Goal: Check status: Check status

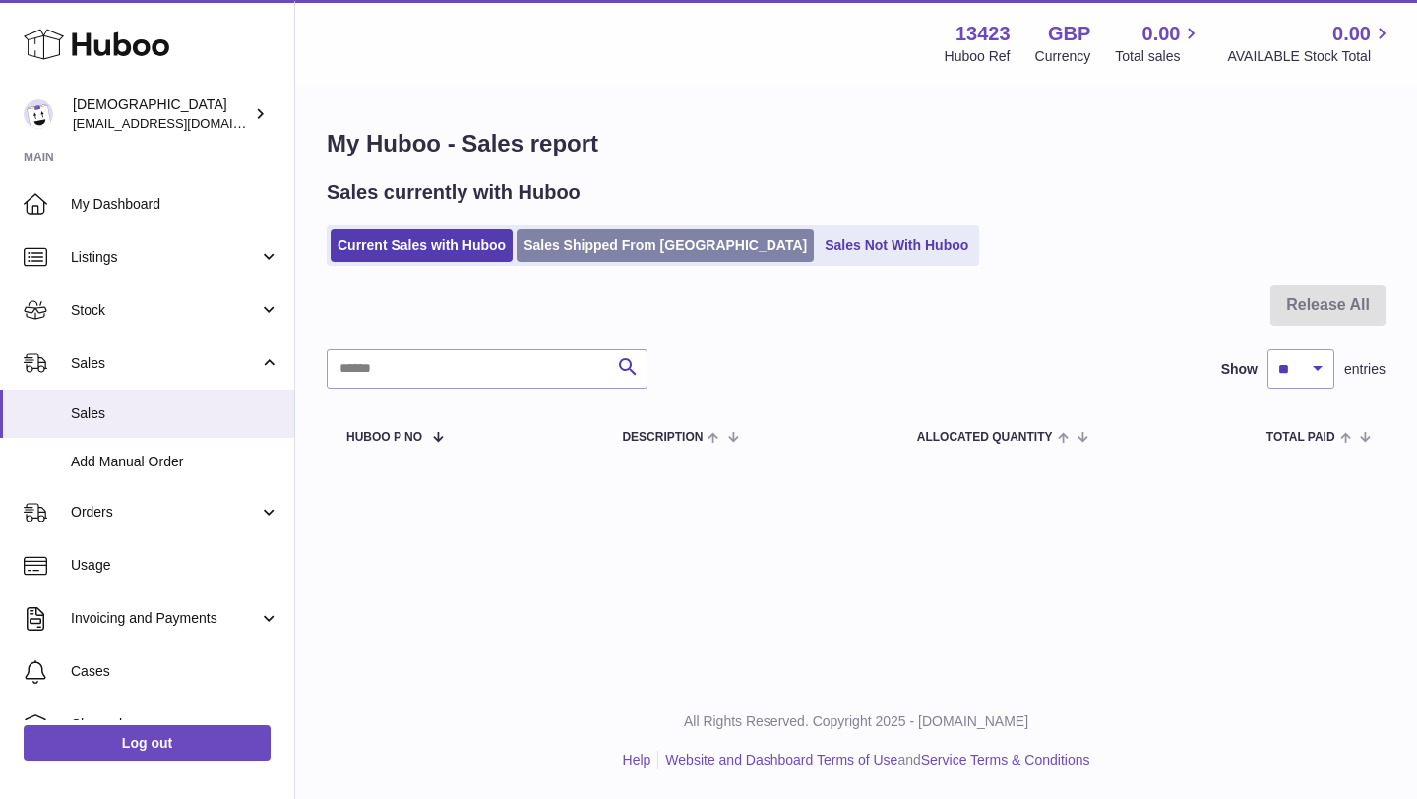
click at [617, 253] on link "Sales Shipped From [GEOGRAPHIC_DATA]" at bounding box center [664, 245] width 297 height 32
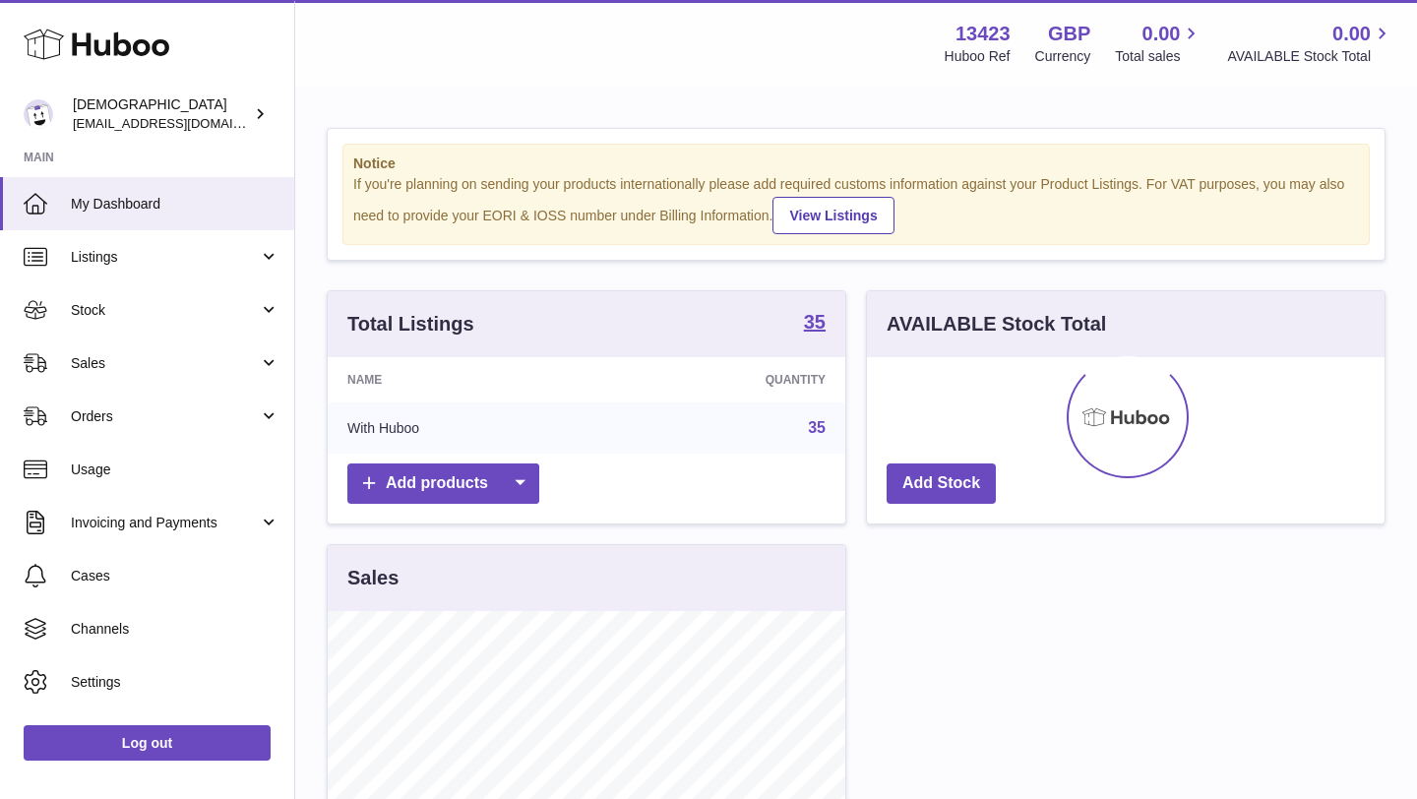
scroll to position [307, 517]
click at [103, 364] on span "Sales" at bounding box center [165, 363] width 188 height 19
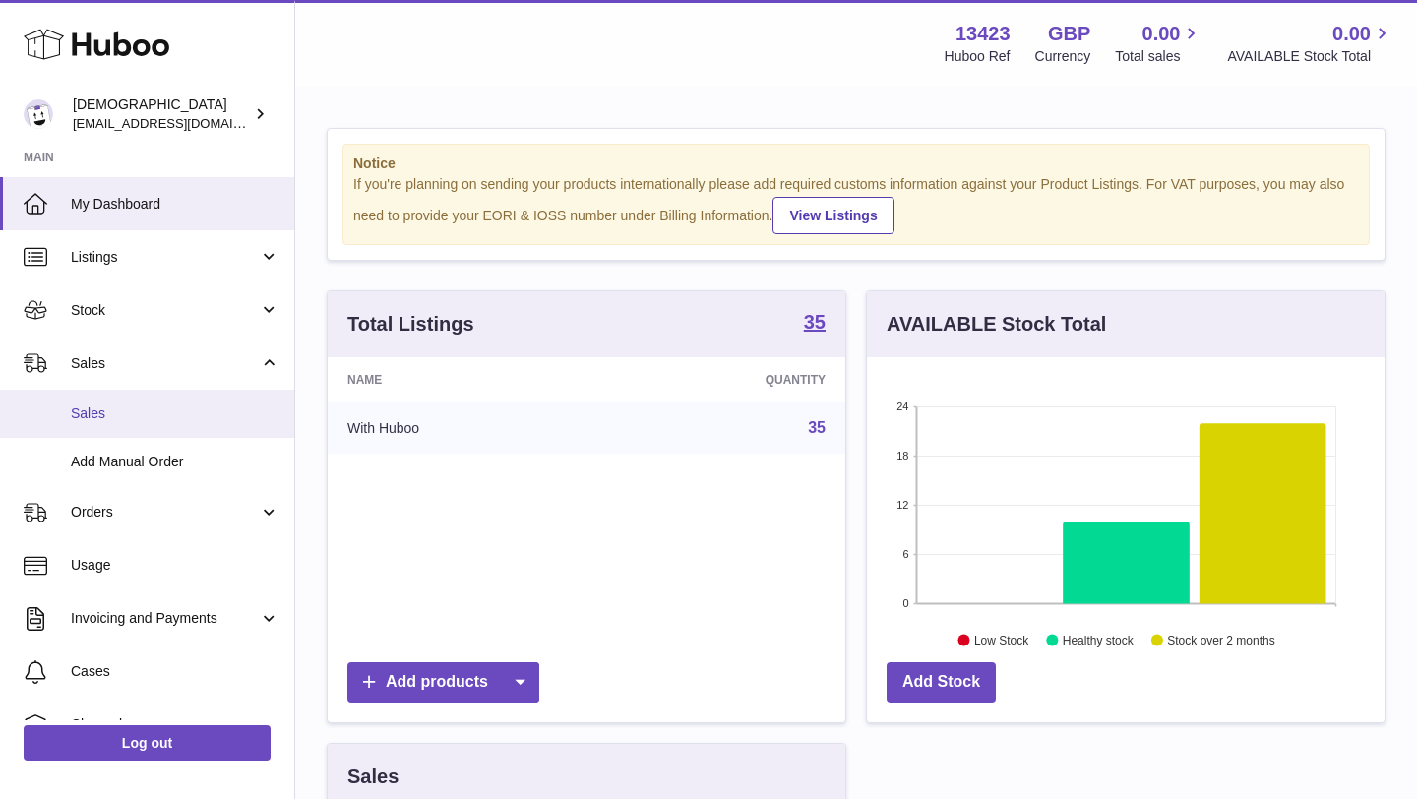
click at [106, 416] on span "Sales" at bounding box center [175, 413] width 209 height 19
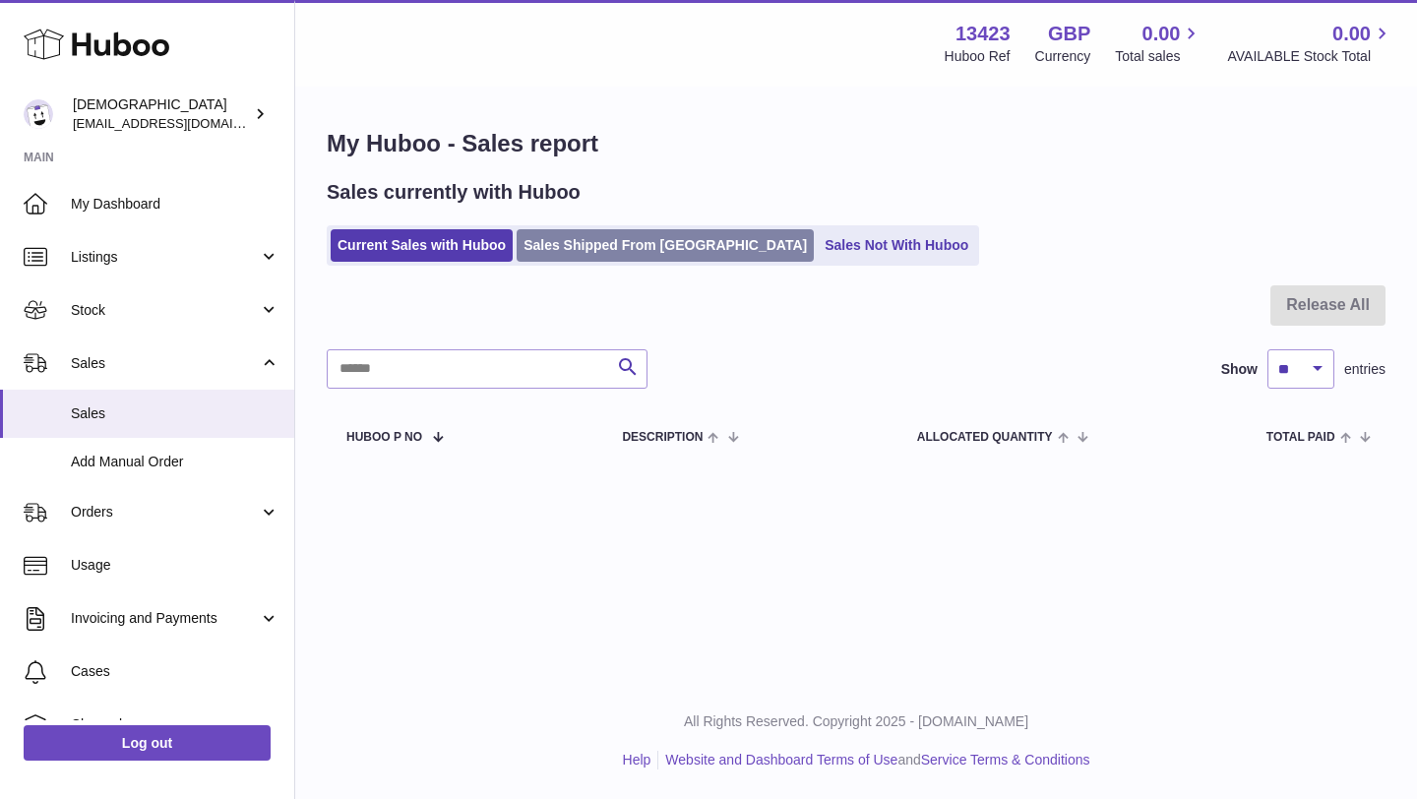
click at [550, 251] on link "Sales Shipped From [GEOGRAPHIC_DATA]" at bounding box center [664, 245] width 297 height 32
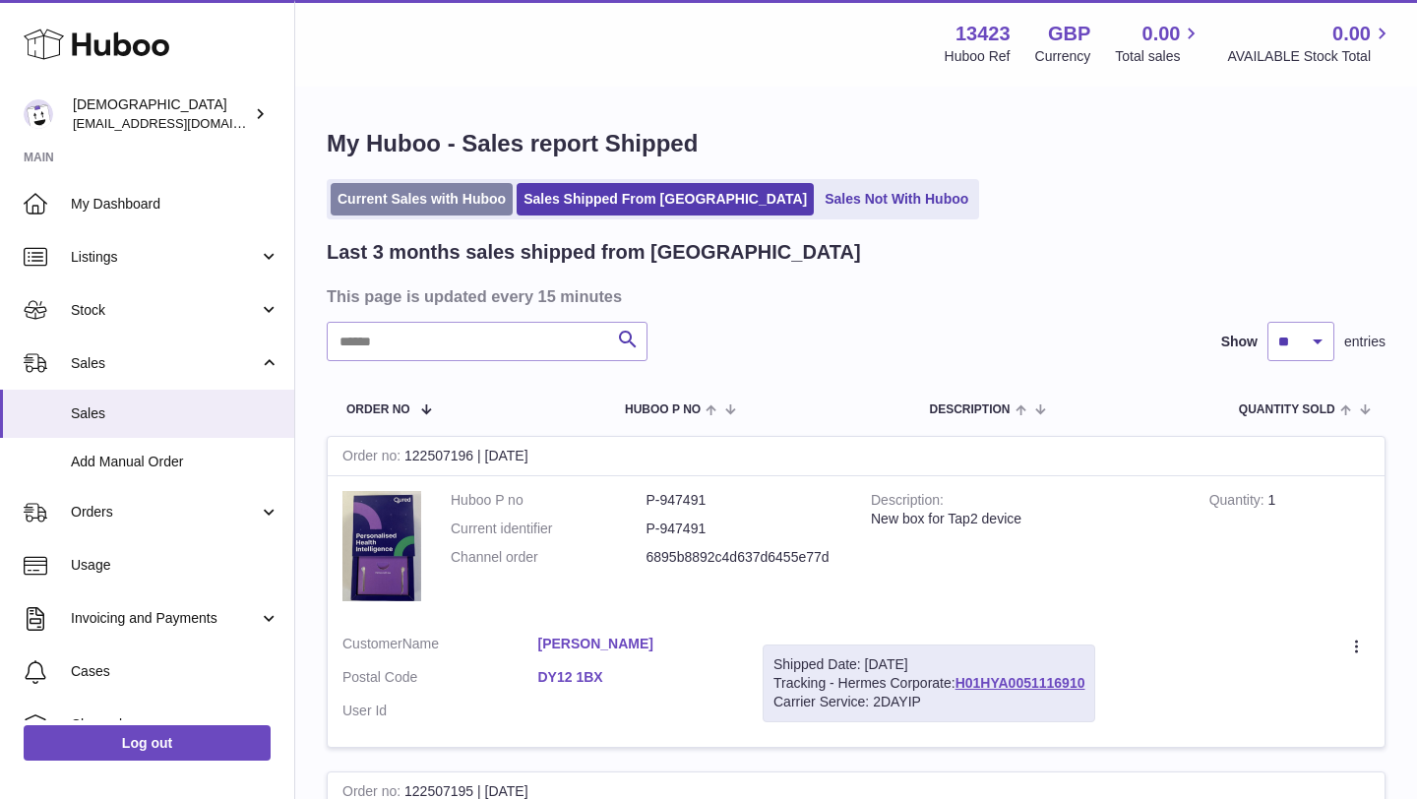
click at [436, 194] on link "Current Sales with Huboo" at bounding box center [422, 199] width 182 height 32
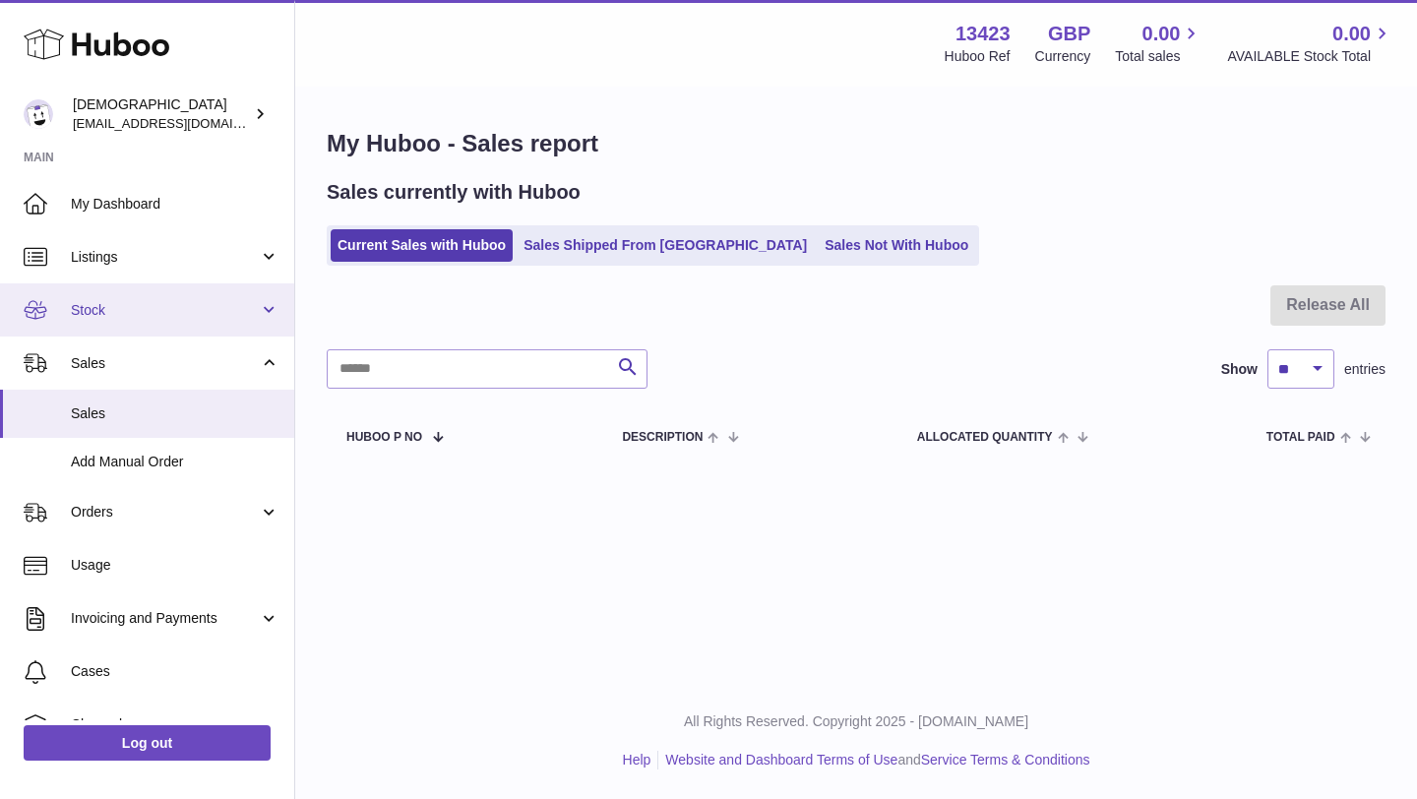
click at [148, 308] on span "Stock" at bounding box center [165, 310] width 188 height 19
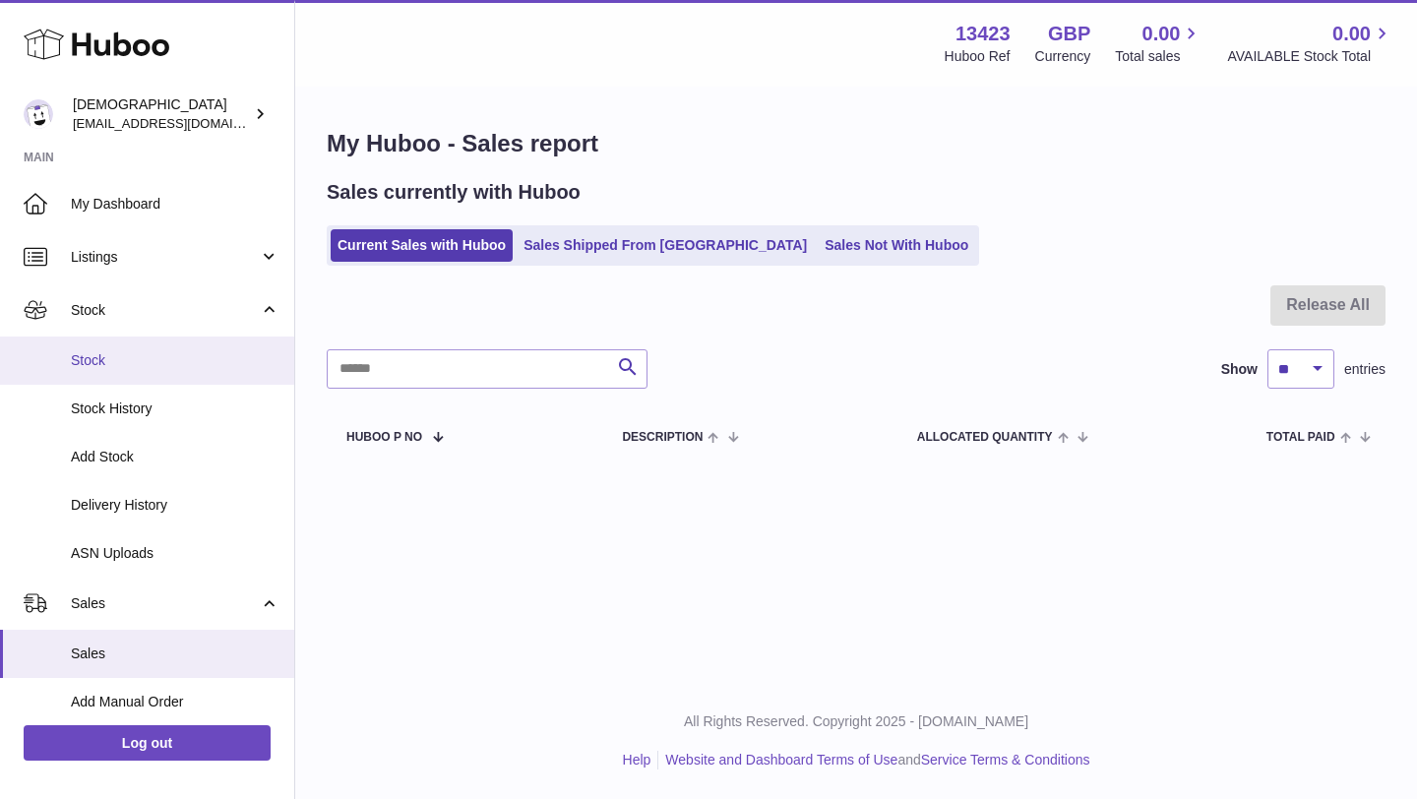
click at [139, 355] on span "Stock" at bounding box center [175, 360] width 209 height 19
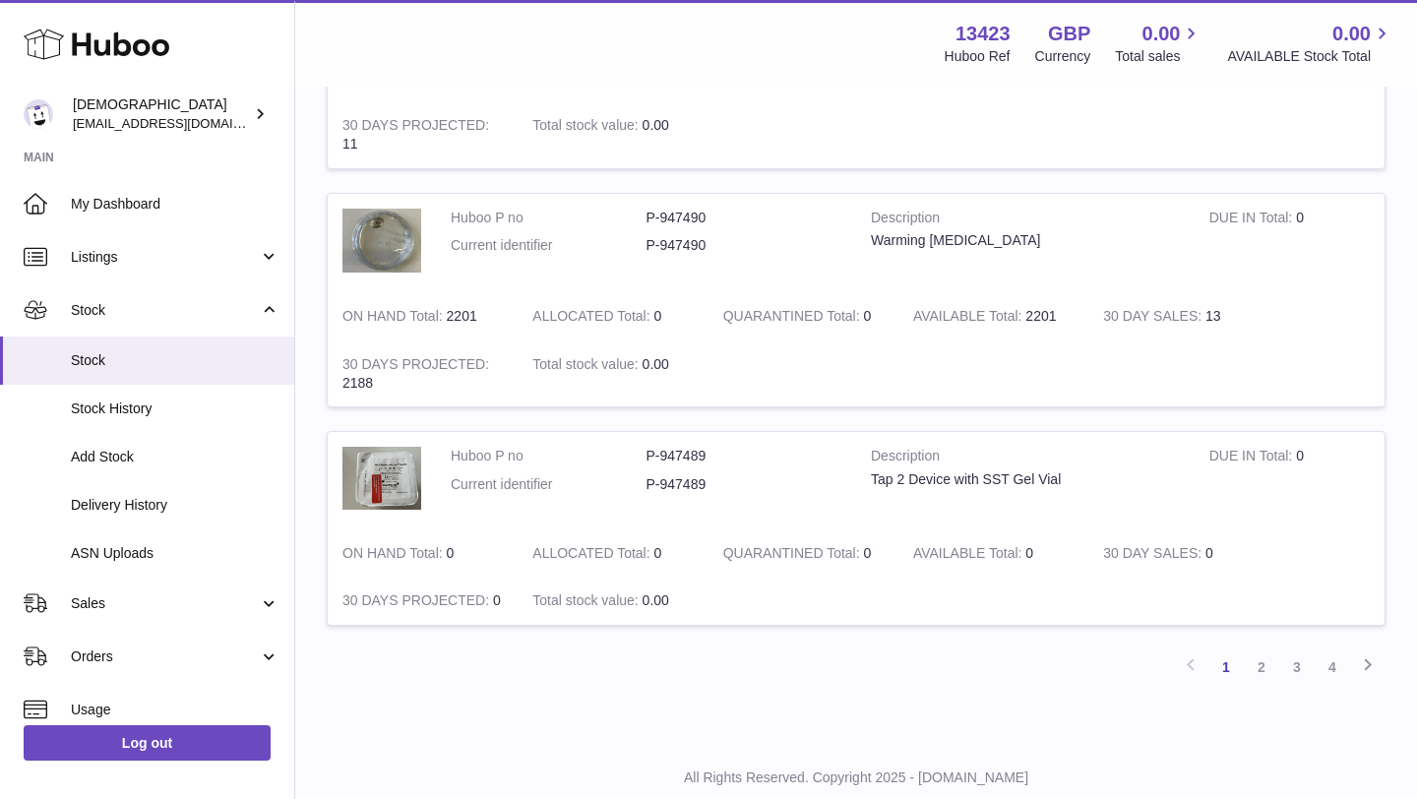
scroll to position [2323, 0]
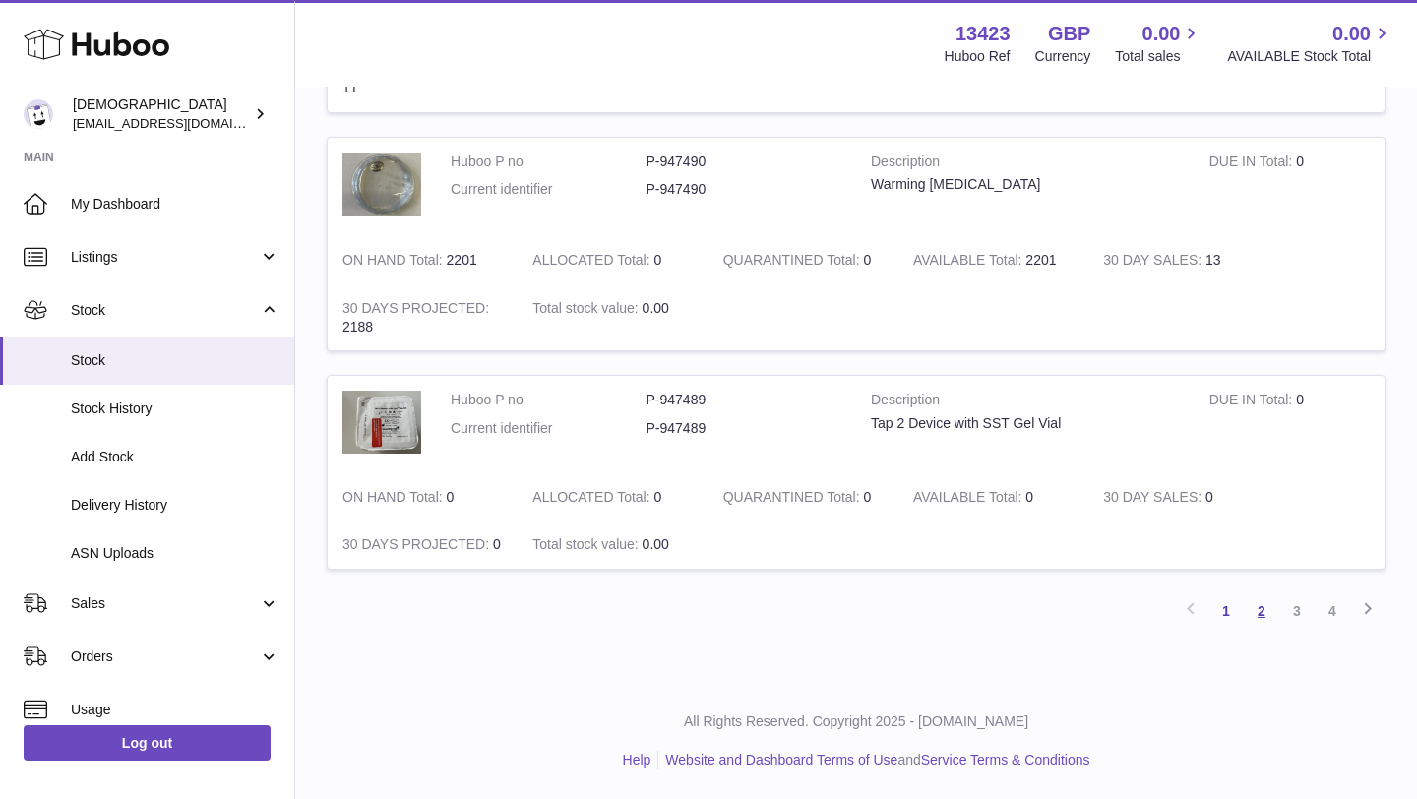
click at [1255, 612] on link "2" at bounding box center [1260, 610] width 35 height 35
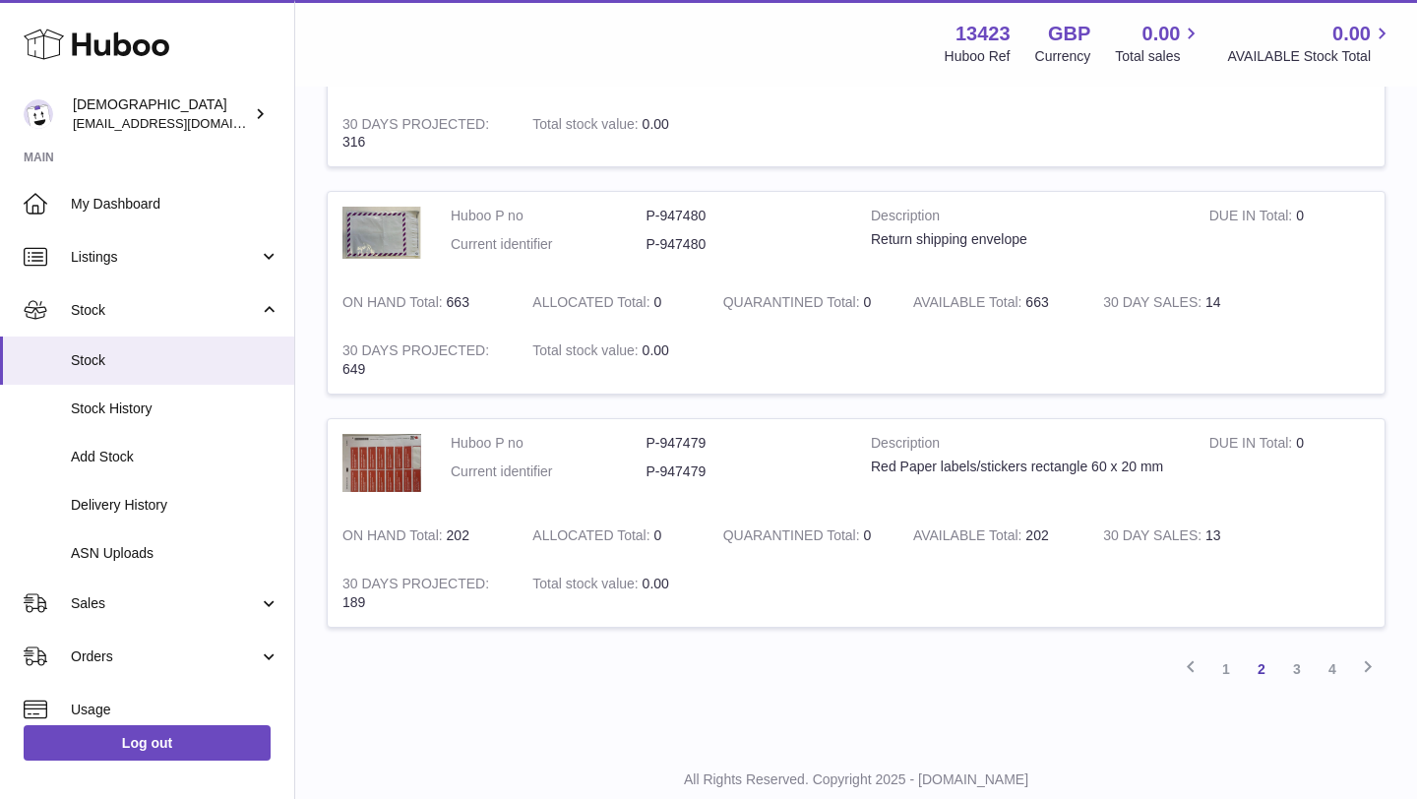
scroll to position [2109, 0]
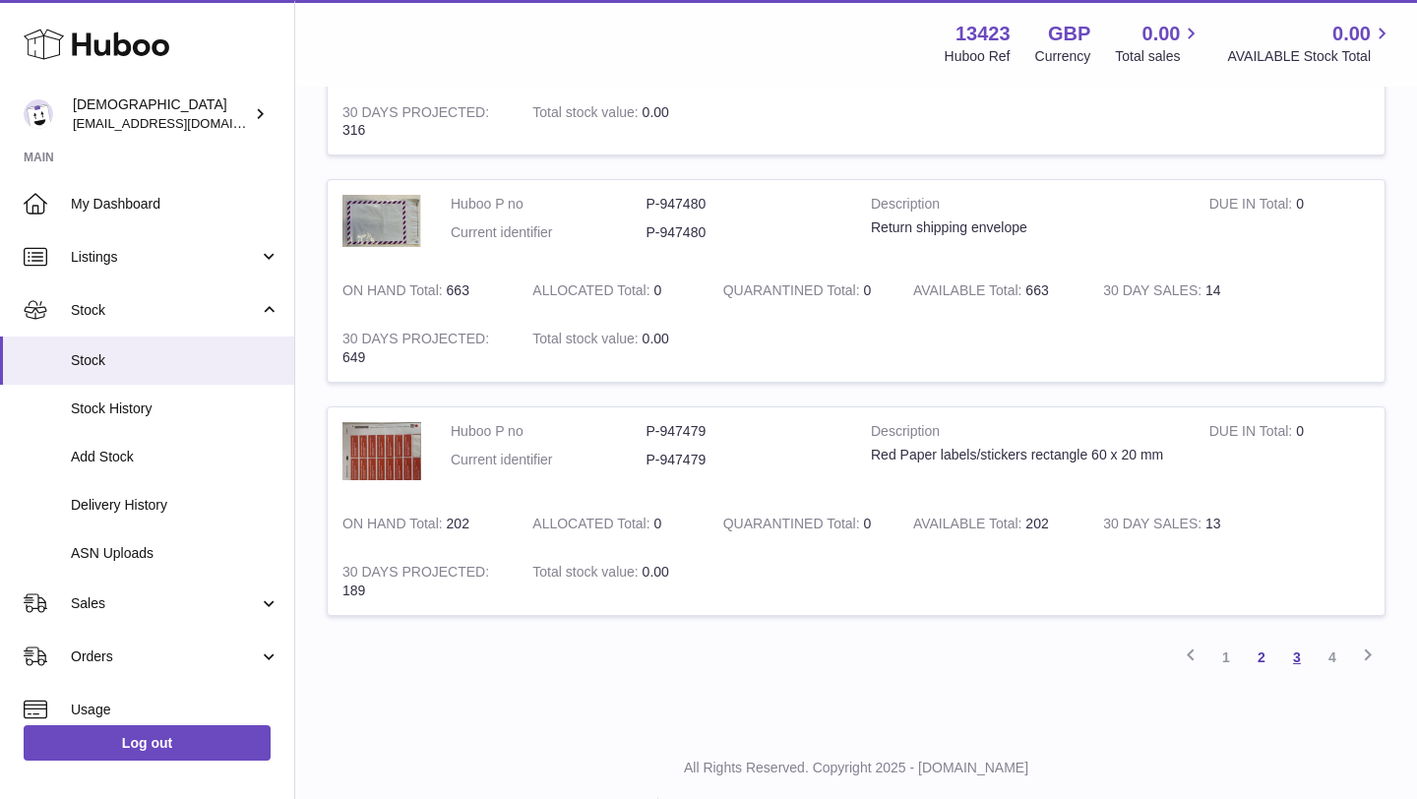
click at [1293, 660] on link "3" at bounding box center [1296, 656] width 35 height 35
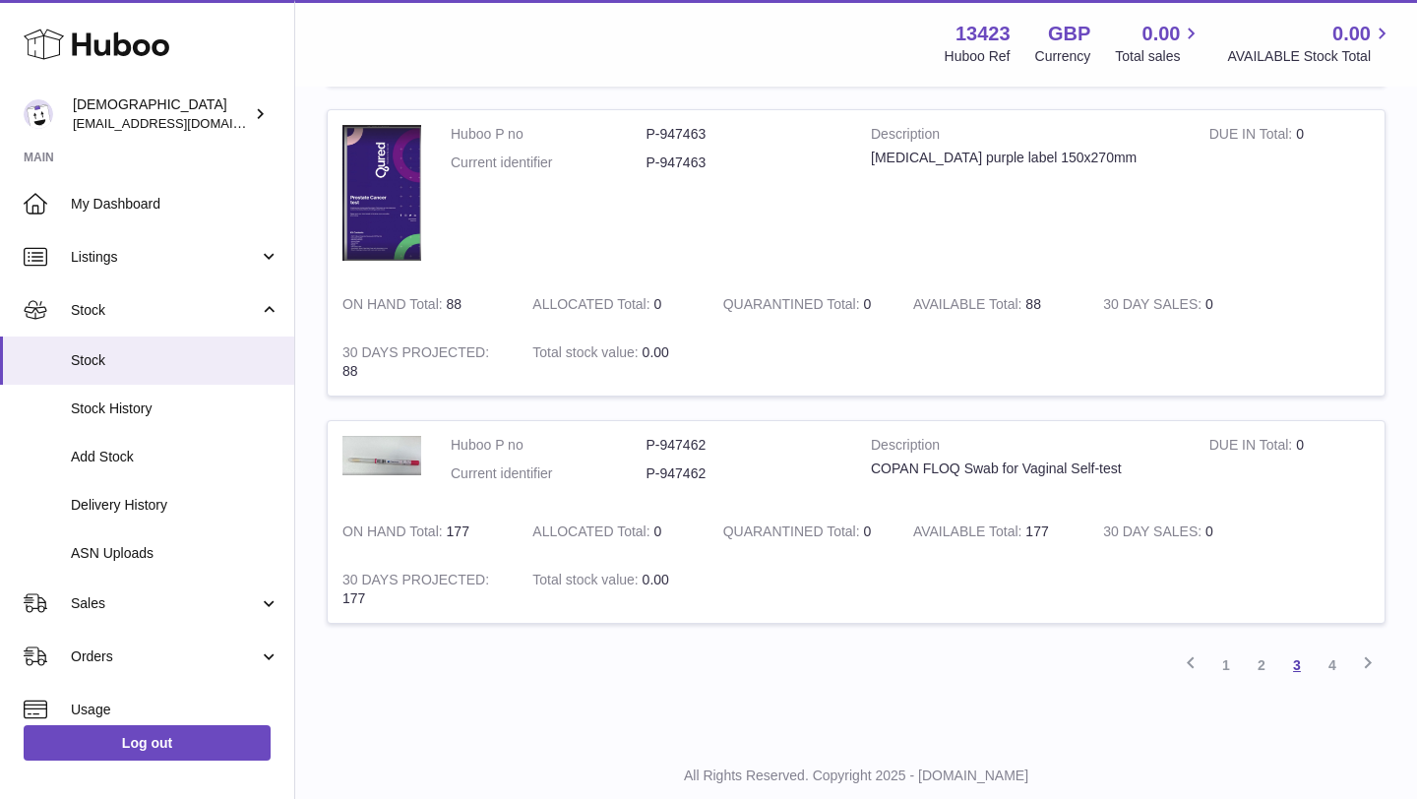
scroll to position [2434, 0]
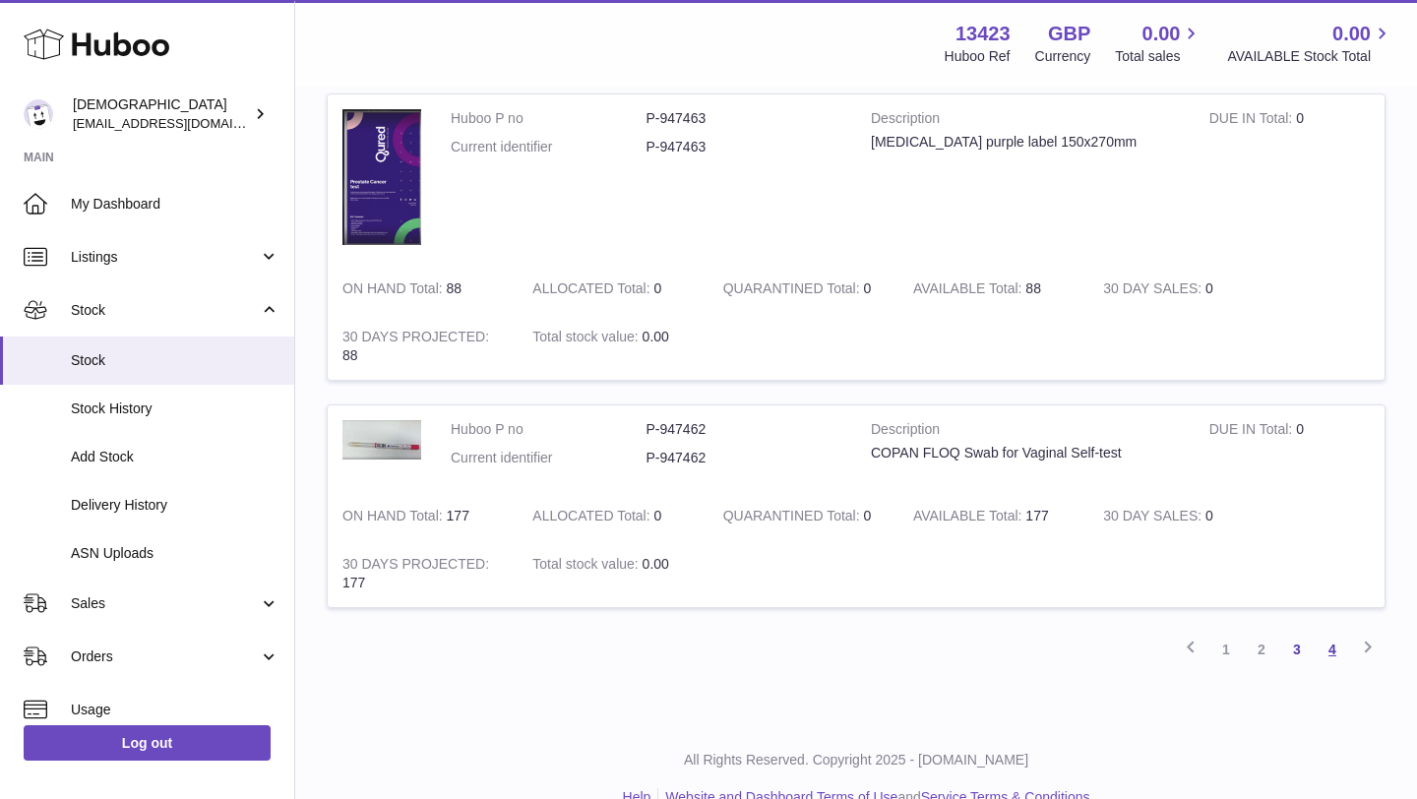
click at [1325, 647] on link "4" at bounding box center [1331, 649] width 35 height 35
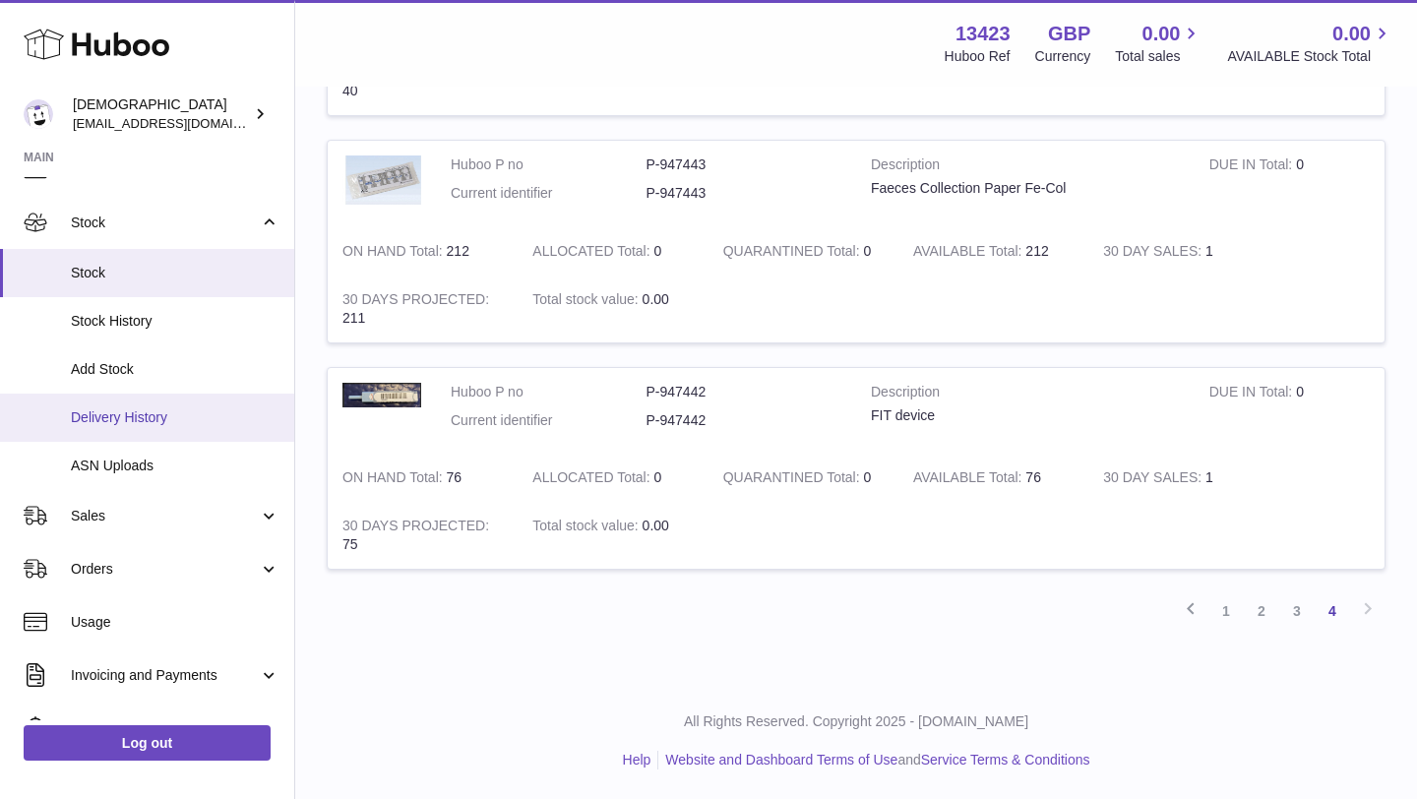
scroll to position [98, 0]
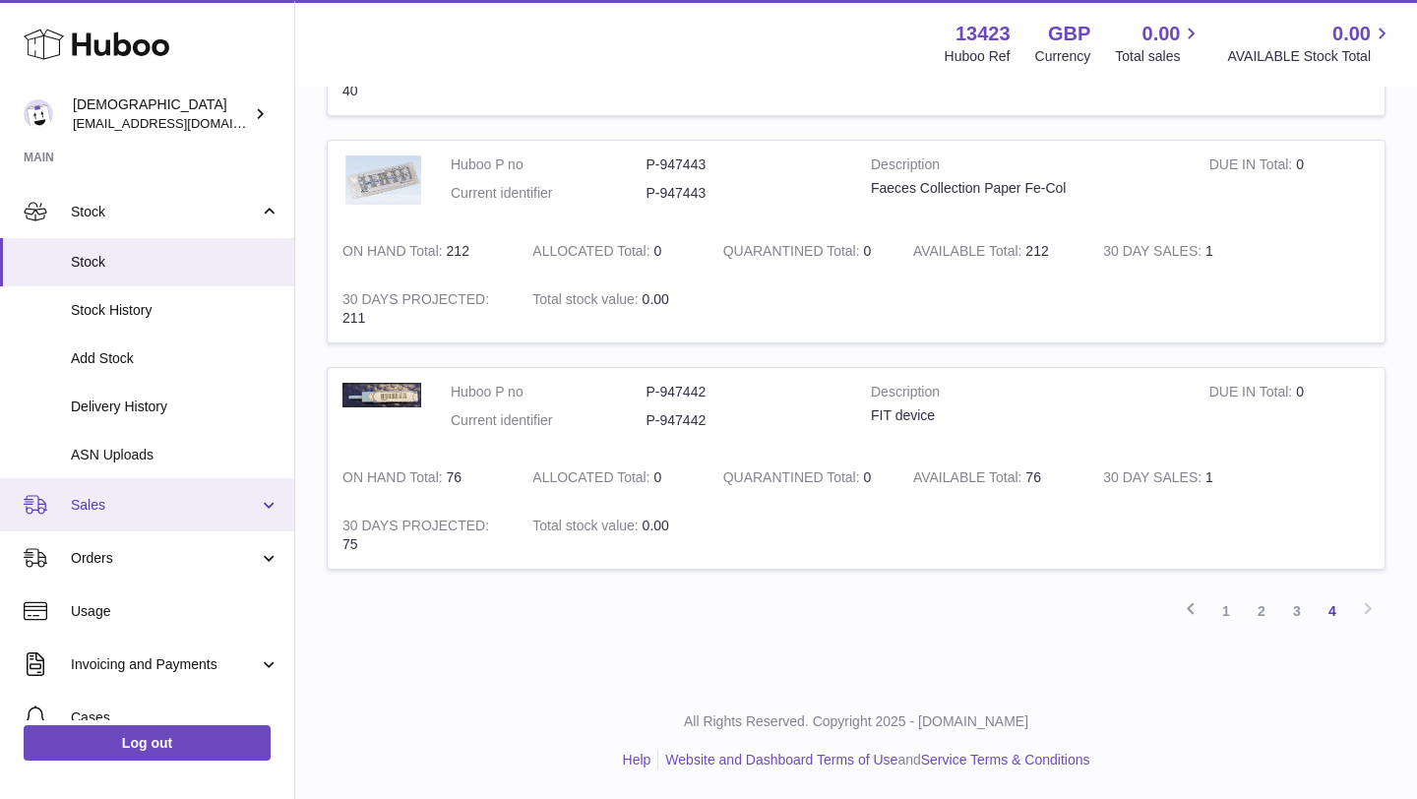
click at [181, 501] on span "Sales" at bounding box center [165, 505] width 188 height 19
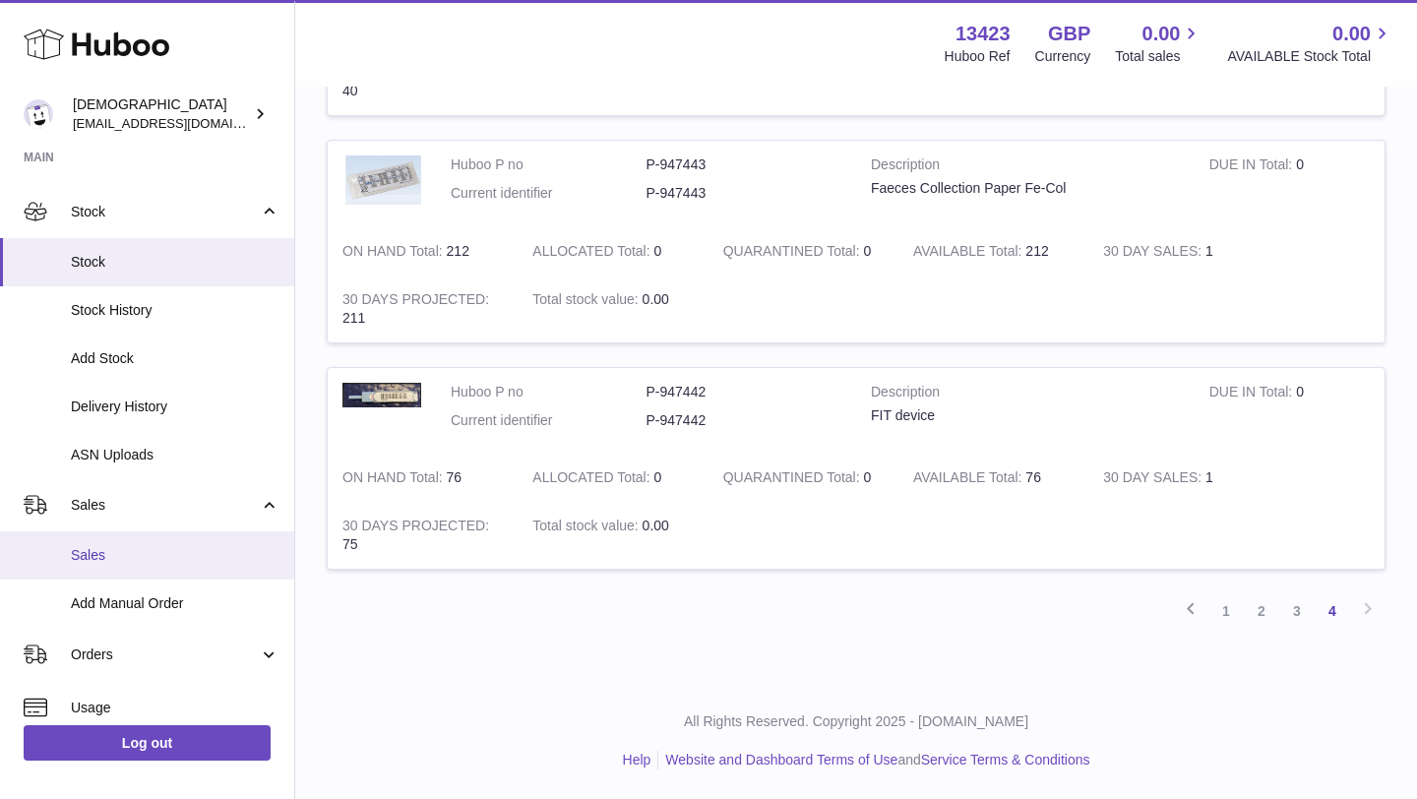
click at [168, 553] on span "Sales" at bounding box center [175, 555] width 209 height 19
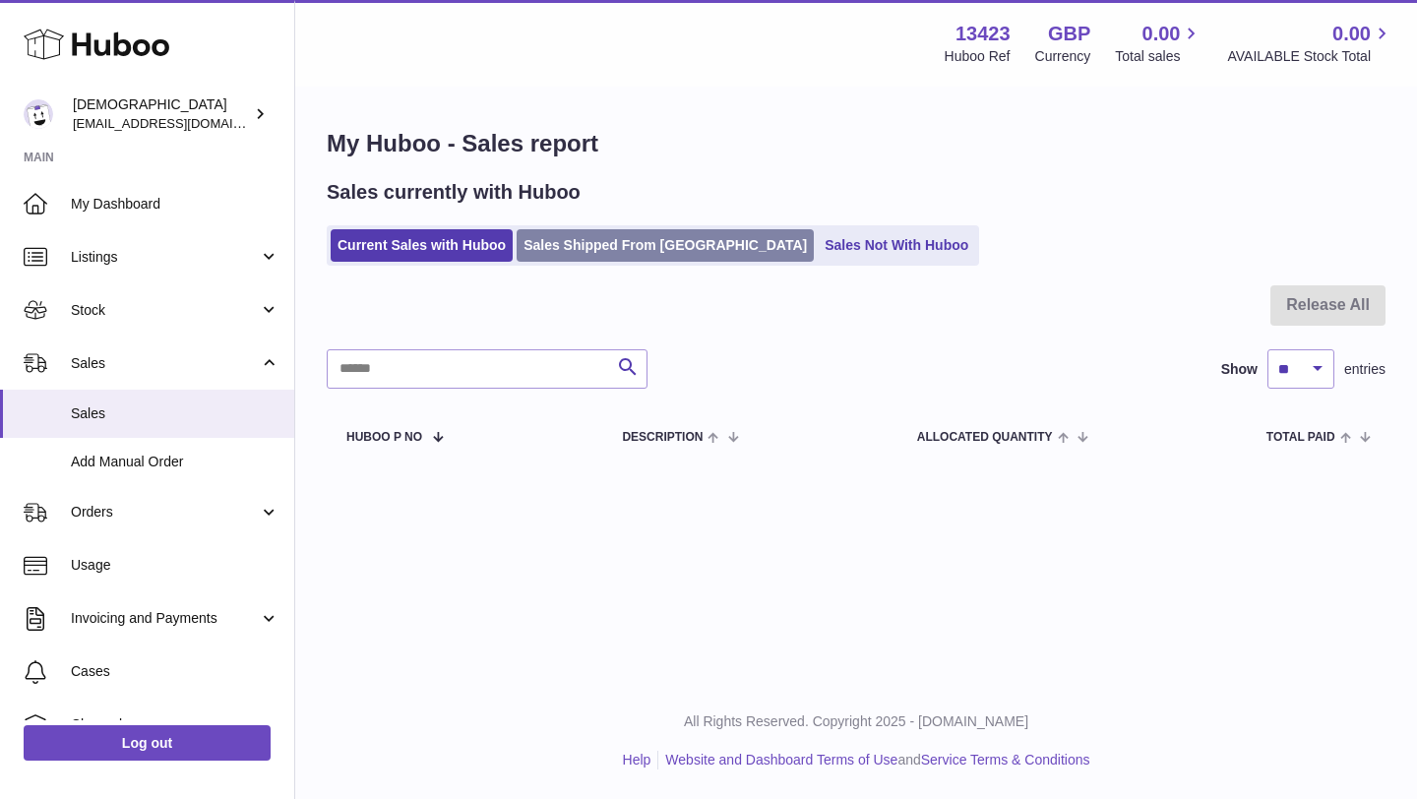
click at [538, 250] on link "Sales Shipped From [GEOGRAPHIC_DATA]" at bounding box center [664, 245] width 297 height 32
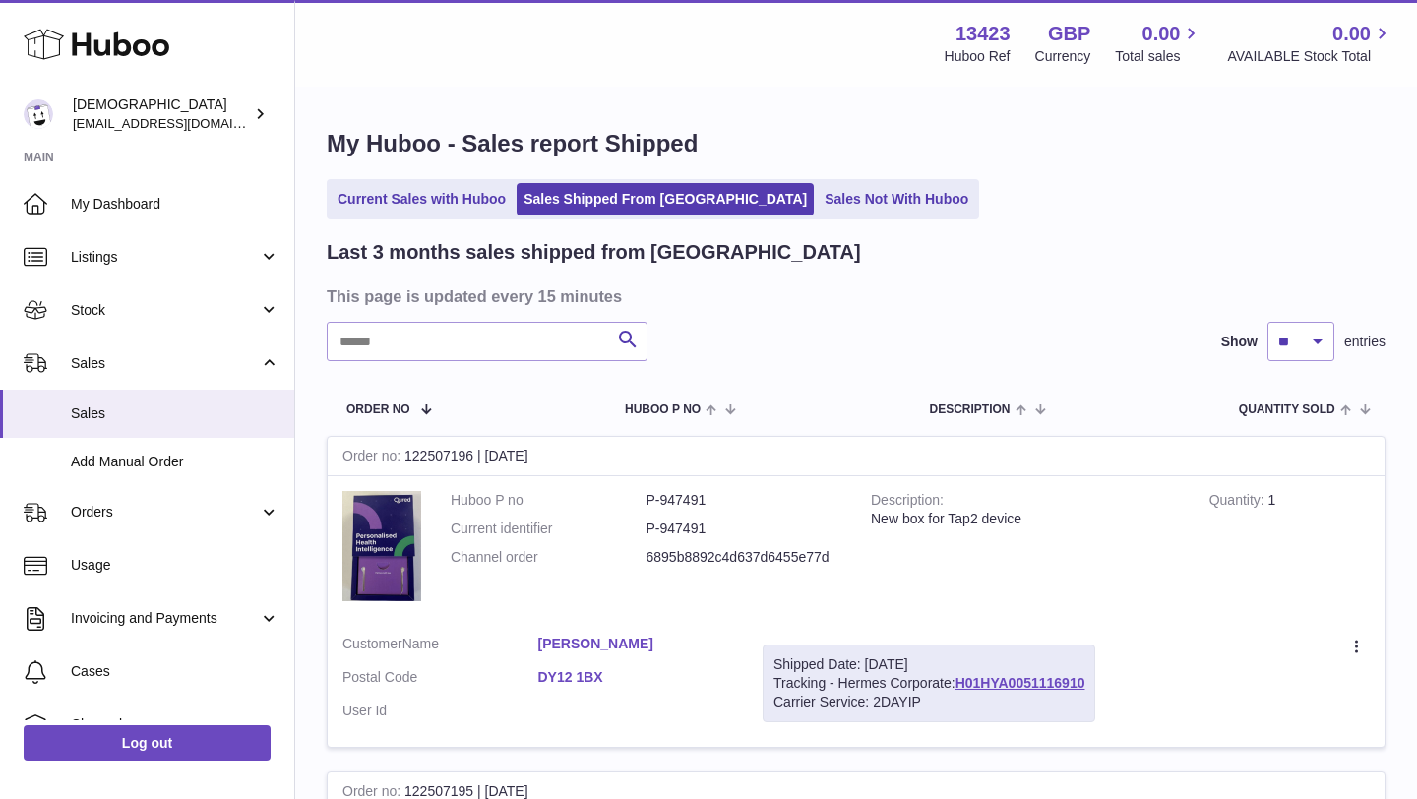
click at [411, 352] on input "text" at bounding box center [487, 341] width 321 height 39
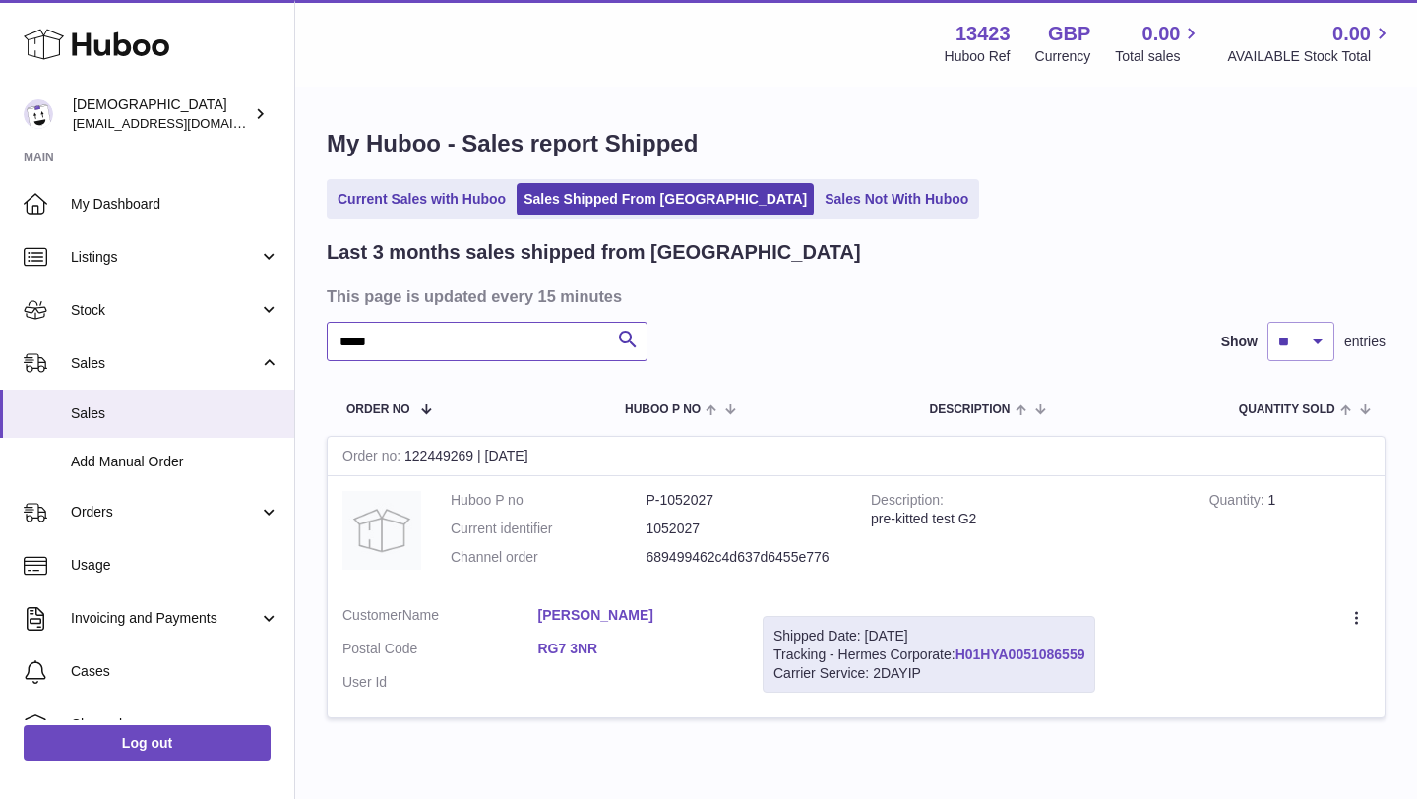
type input "*****"
click at [1020, 655] on link "H01HYA0051086559" at bounding box center [1020, 654] width 130 height 16
click at [412, 203] on link "Current Sales with Huboo" at bounding box center [422, 199] width 182 height 32
